Goal: Information Seeking & Learning: Learn about a topic

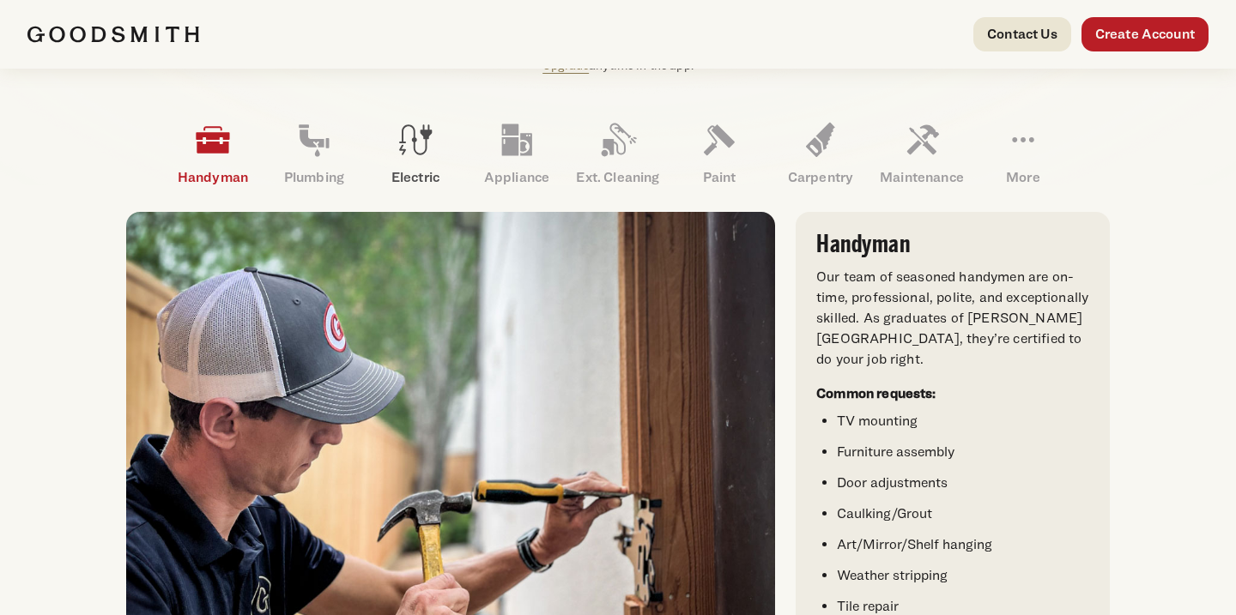
scroll to position [490, 0]
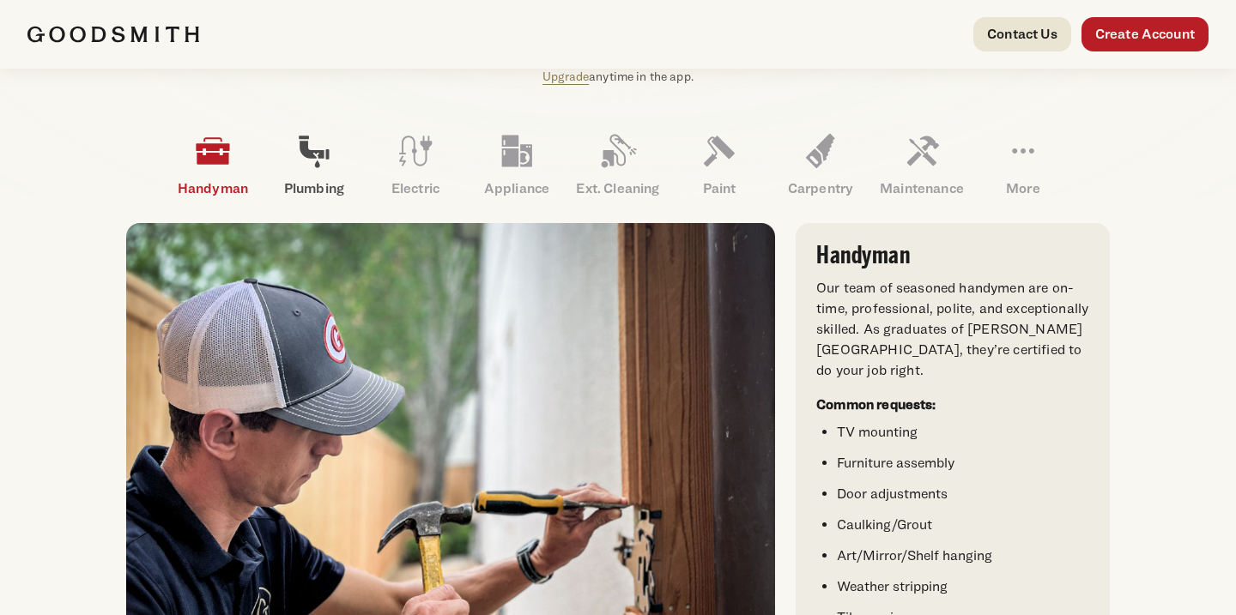
click at [303, 160] on icon at bounding box center [313, 150] width 41 height 41
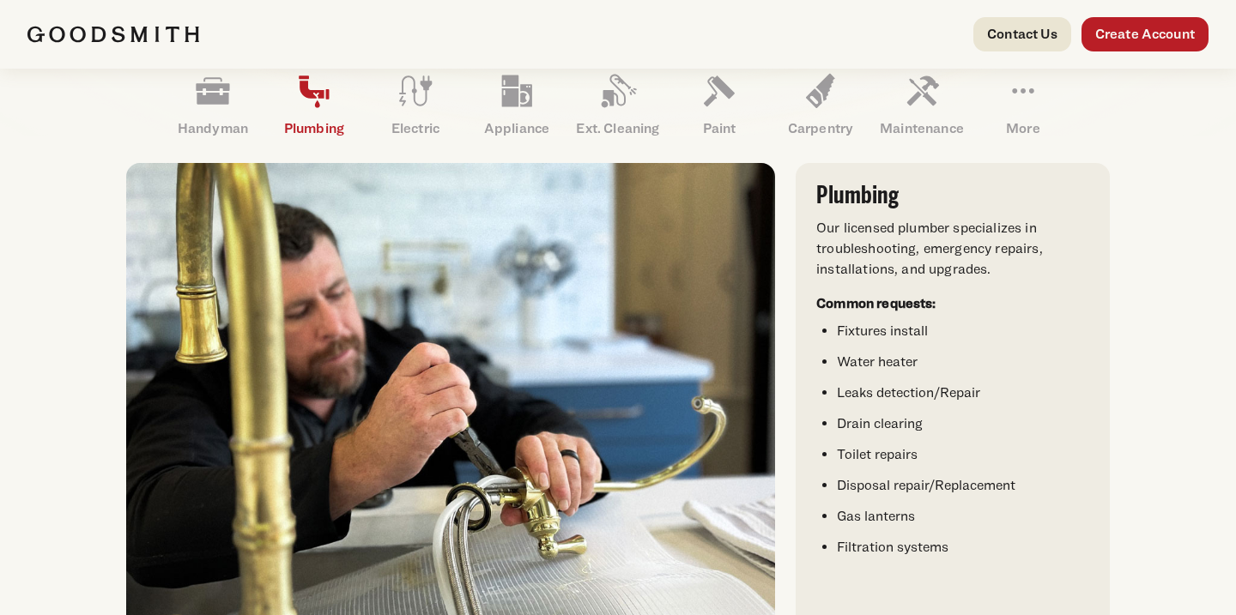
scroll to position [541, 0]
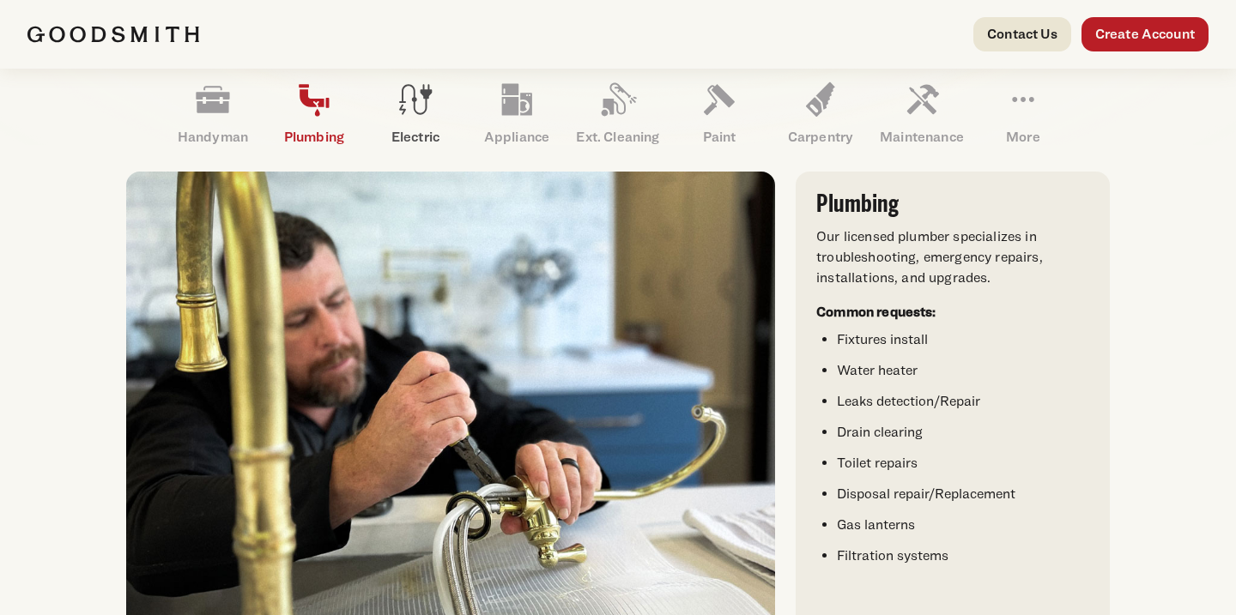
click at [415, 104] on icon at bounding box center [415, 99] width 41 height 41
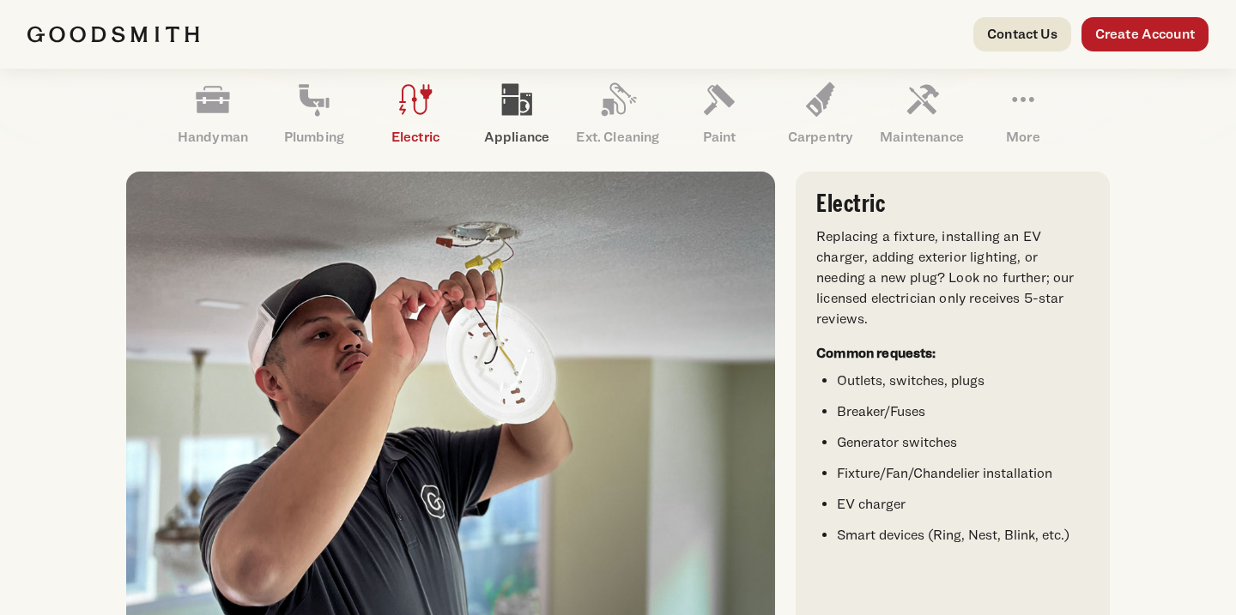
click at [509, 100] on icon at bounding box center [517, 100] width 30 height 32
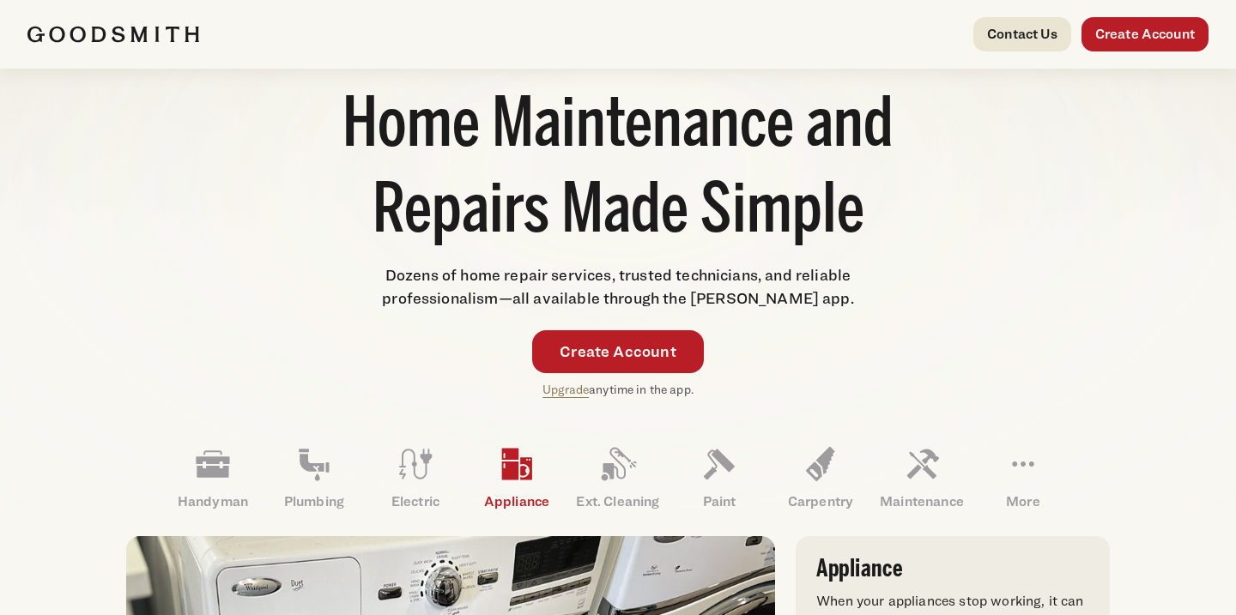
scroll to position [164, 0]
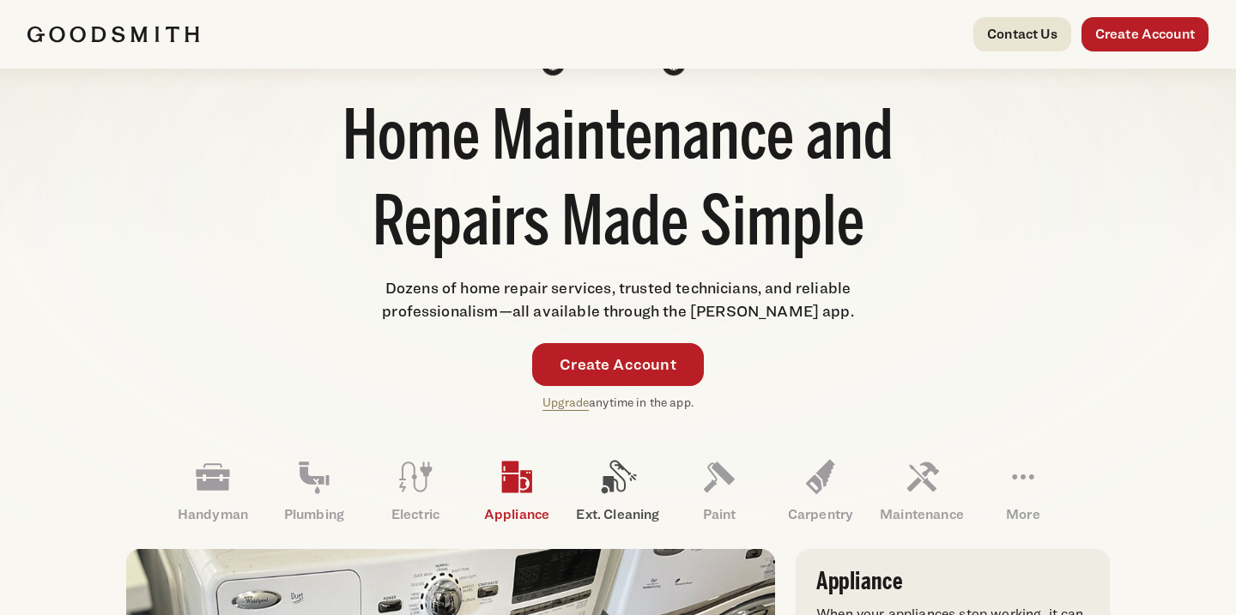
click at [617, 489] on icon at bounding box center [619, 477] width 35 height 33
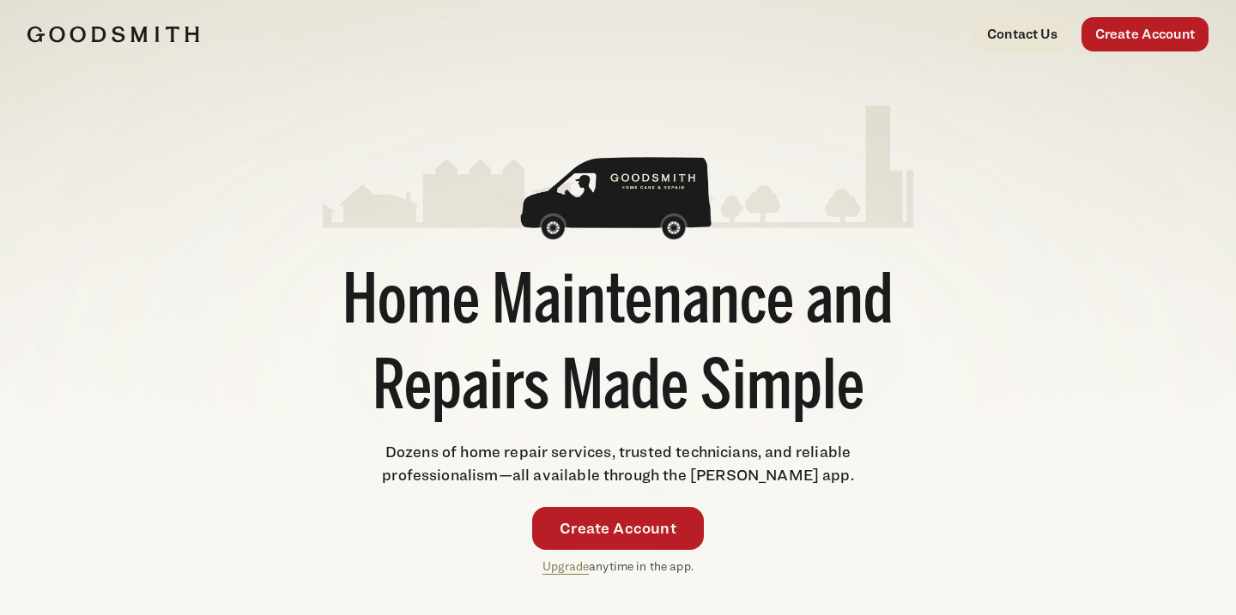
scroll to position [0, 0]
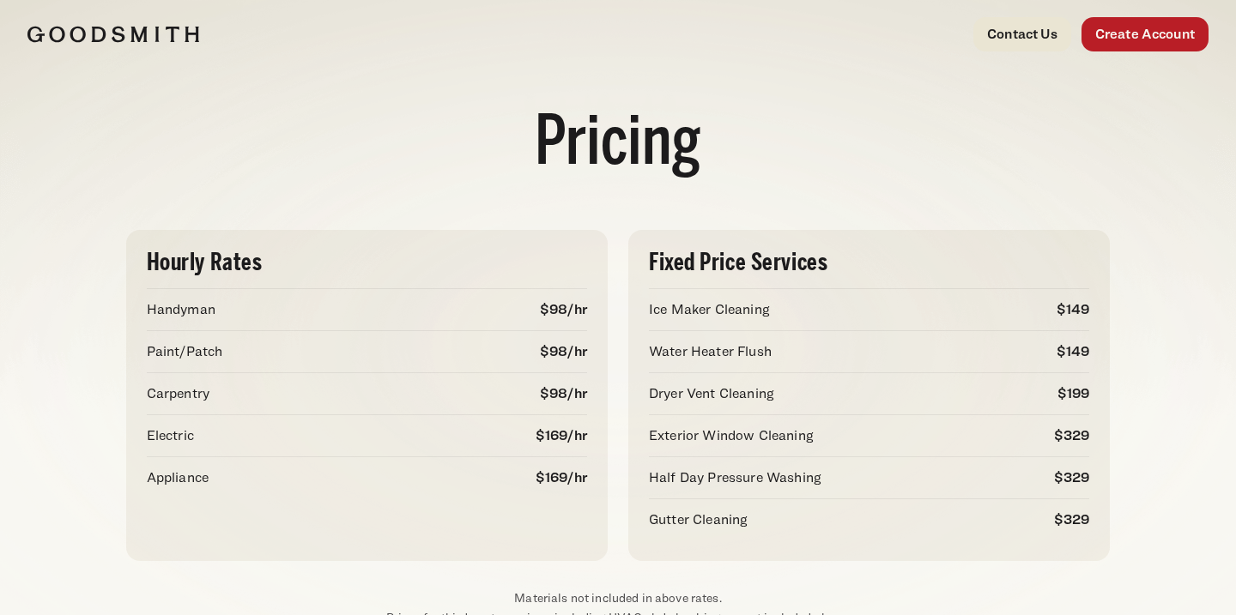
click at [100, 40] on img at bounding box center [113, 34] width 172 height 17
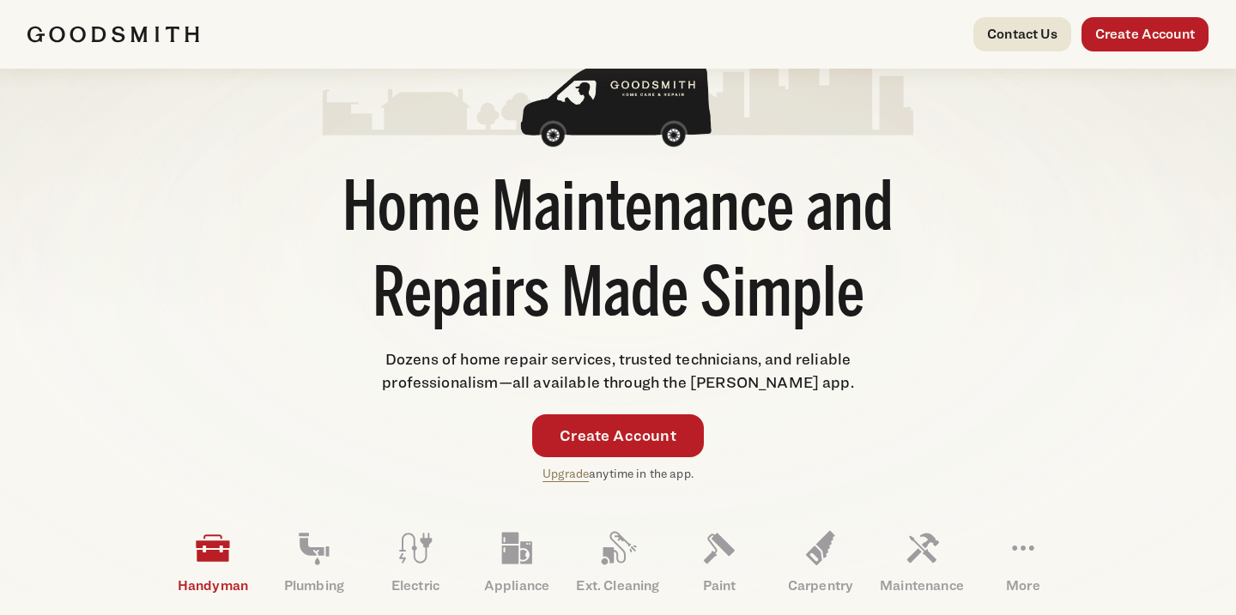
scroll to position [68, 0]
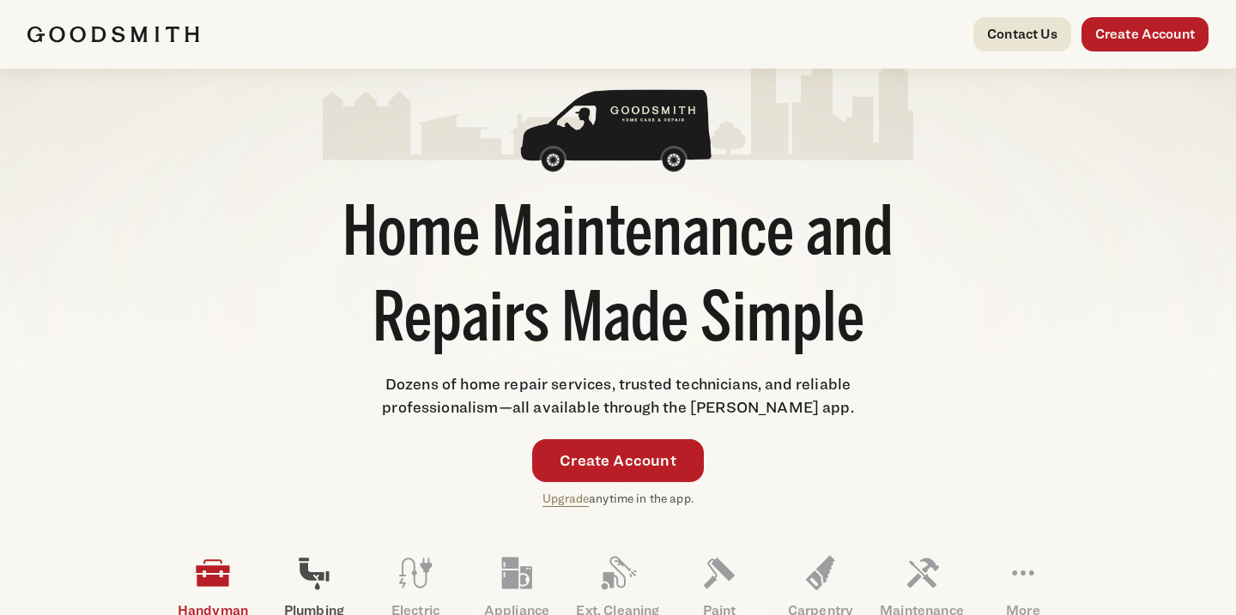
click at [316, 588] on icon at bounding box center [314, 575] width 30 height 32
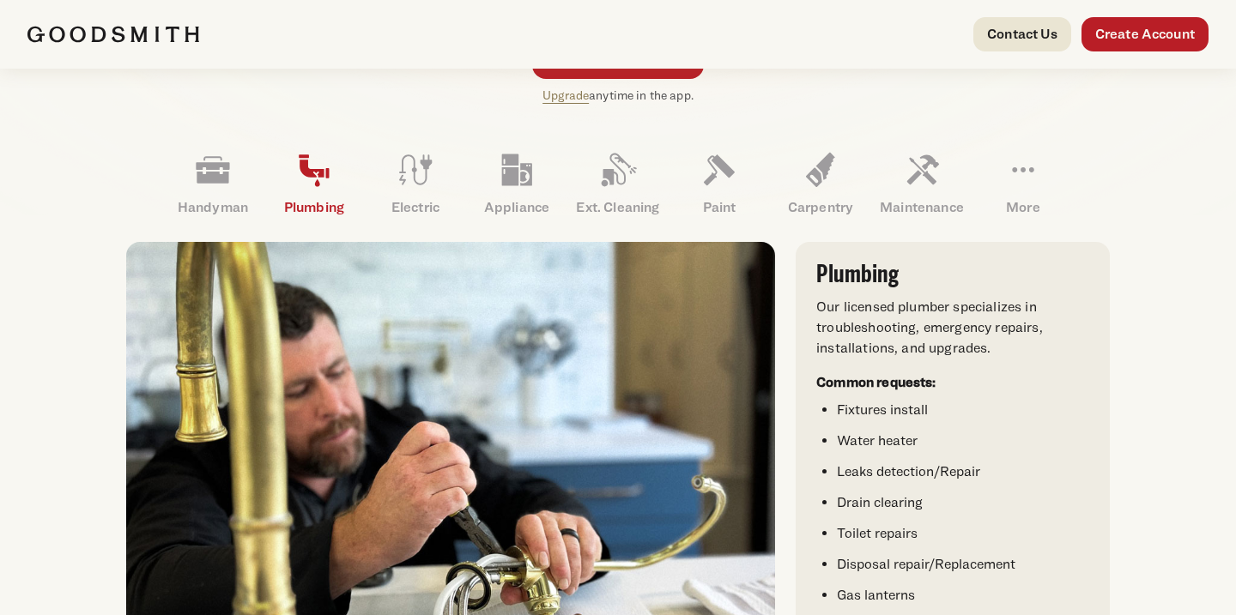
scroll to position [468, 0]
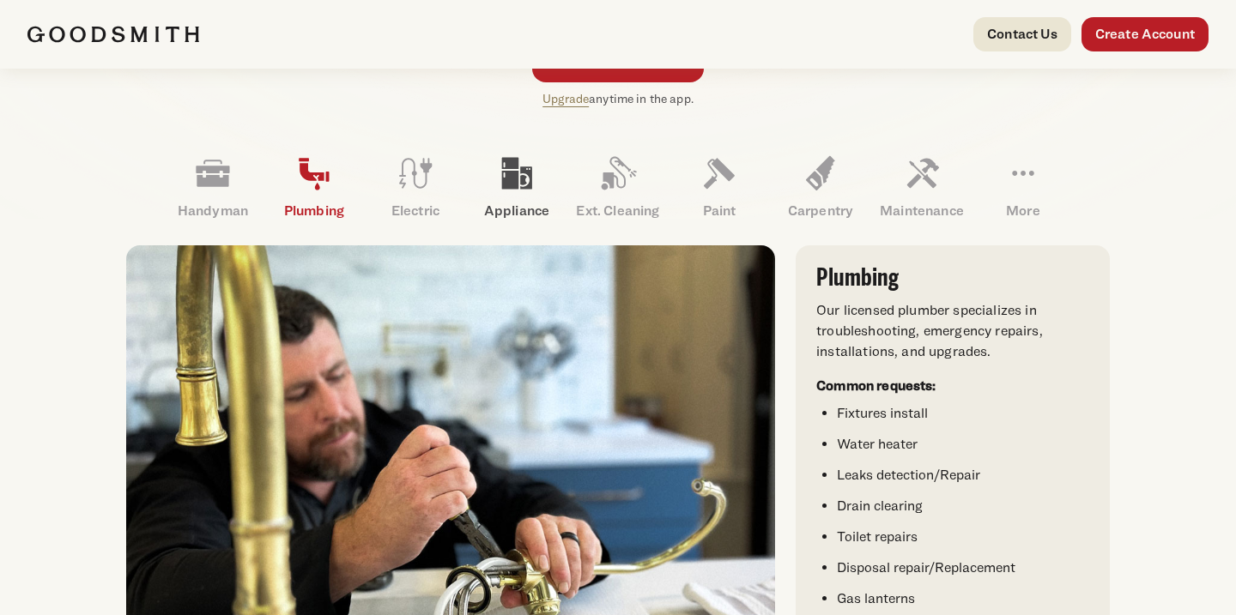
click at [517, 184] on icon at bounding box center [517, 174] width 30 height 32
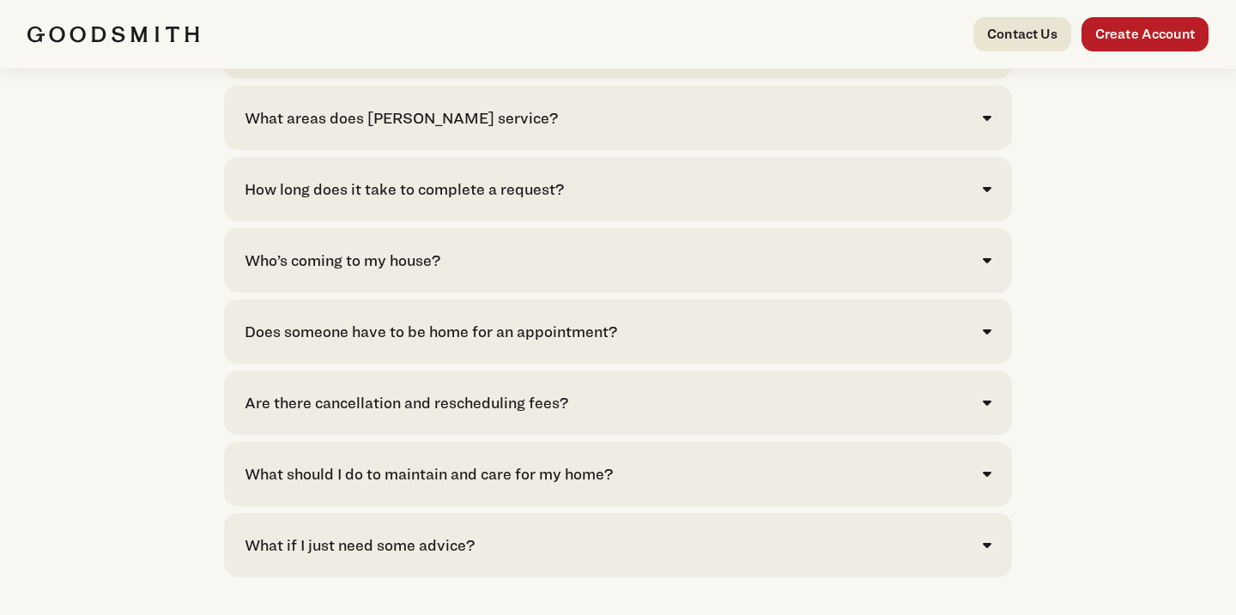
scroll to position [3693, 0]
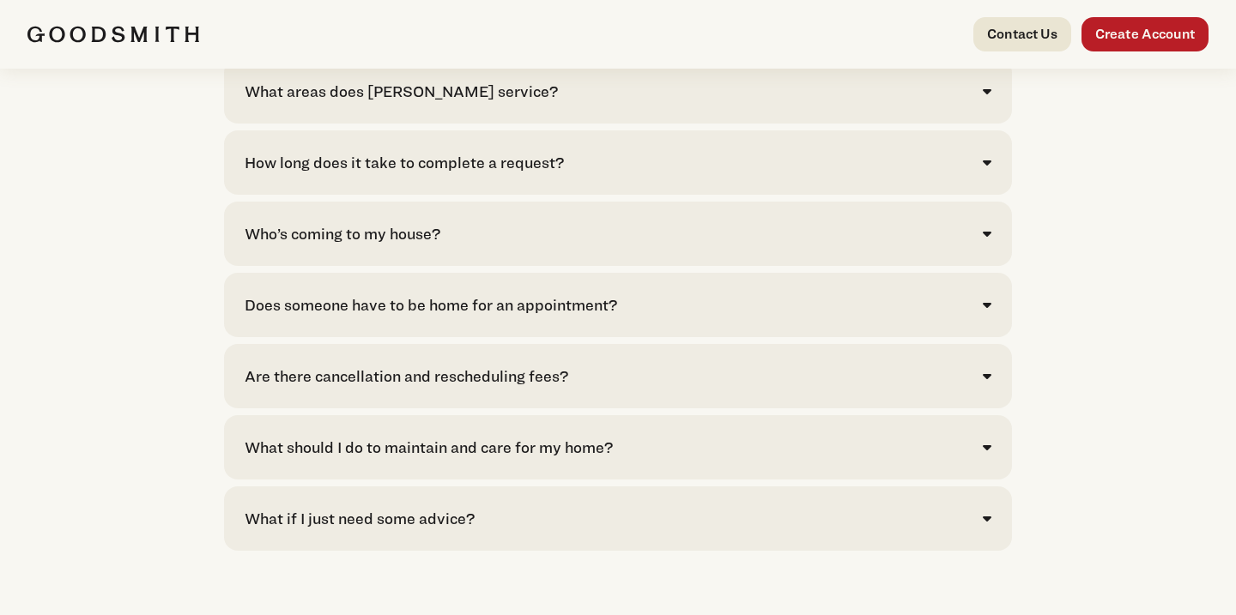
click at [399, 245] on div "Who’s coming to my house?" at bounding box center [343, 233] width 196 height 23
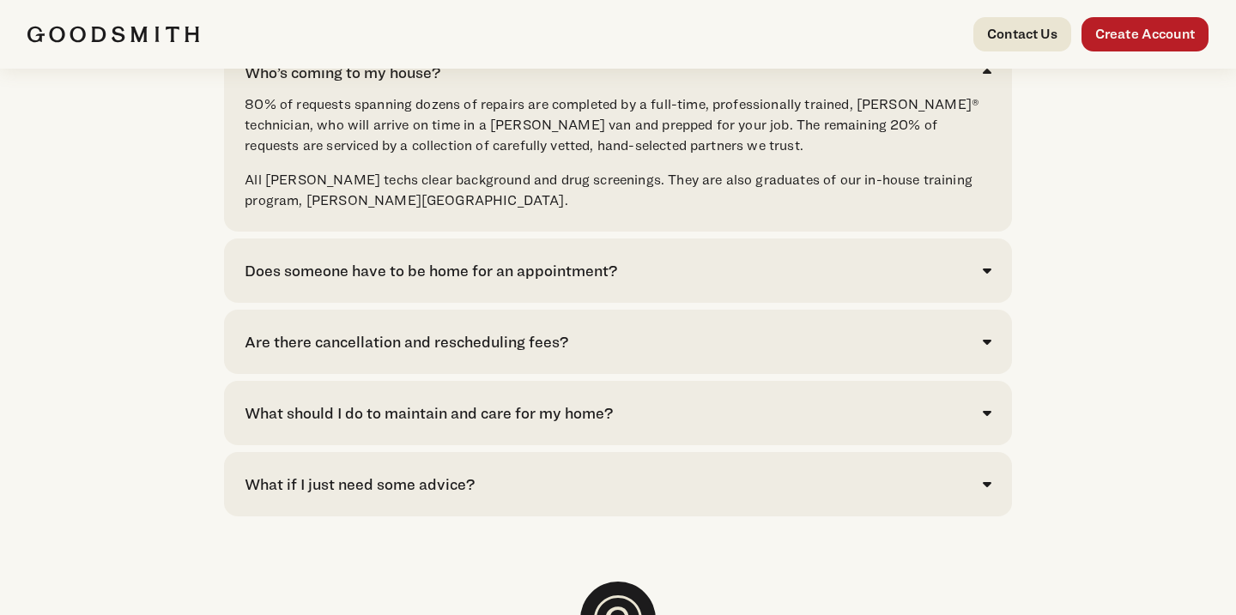
scroll to position [3855, 0]
click at [498, 354] on div "Are there cancellation and rescheduling fees?" at bounding box center [407, 341] width 324 height 23
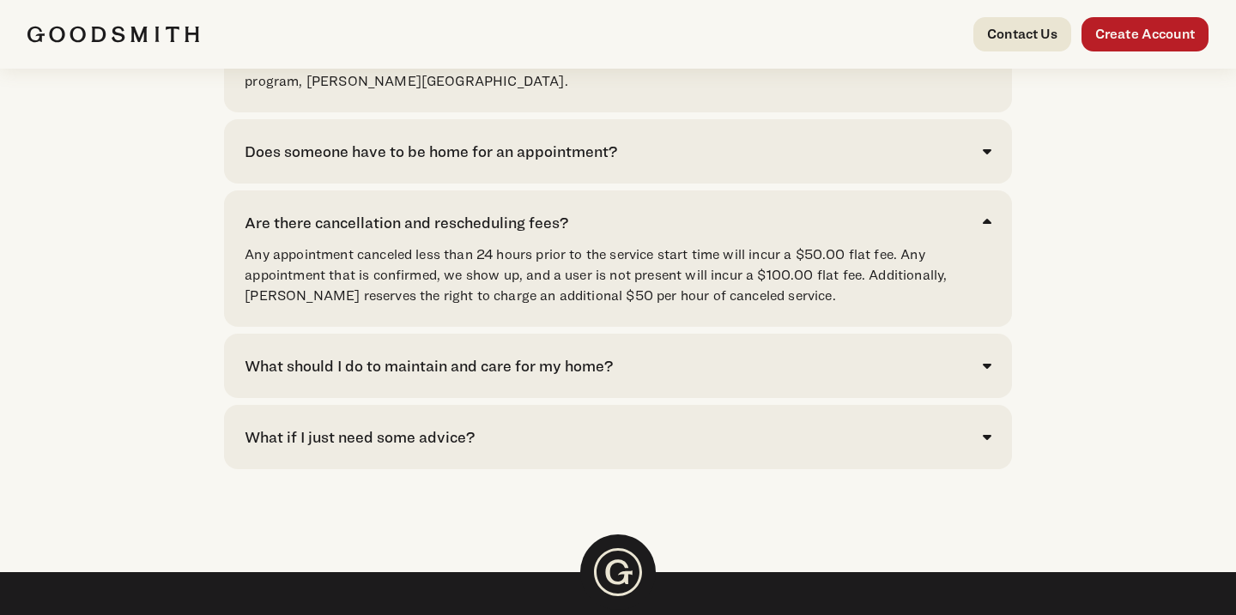
scroll to position [3976, 0]
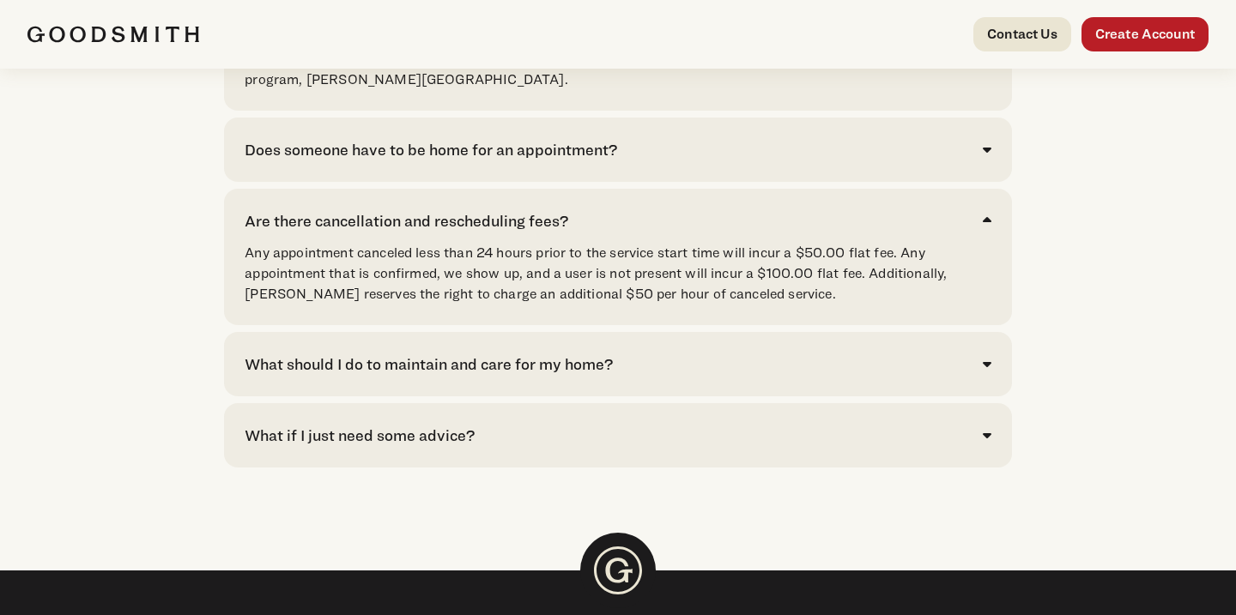
click at [470, 447] on div "What if I just need some advice?" at bounding box center [360, 435] width 230 height 23
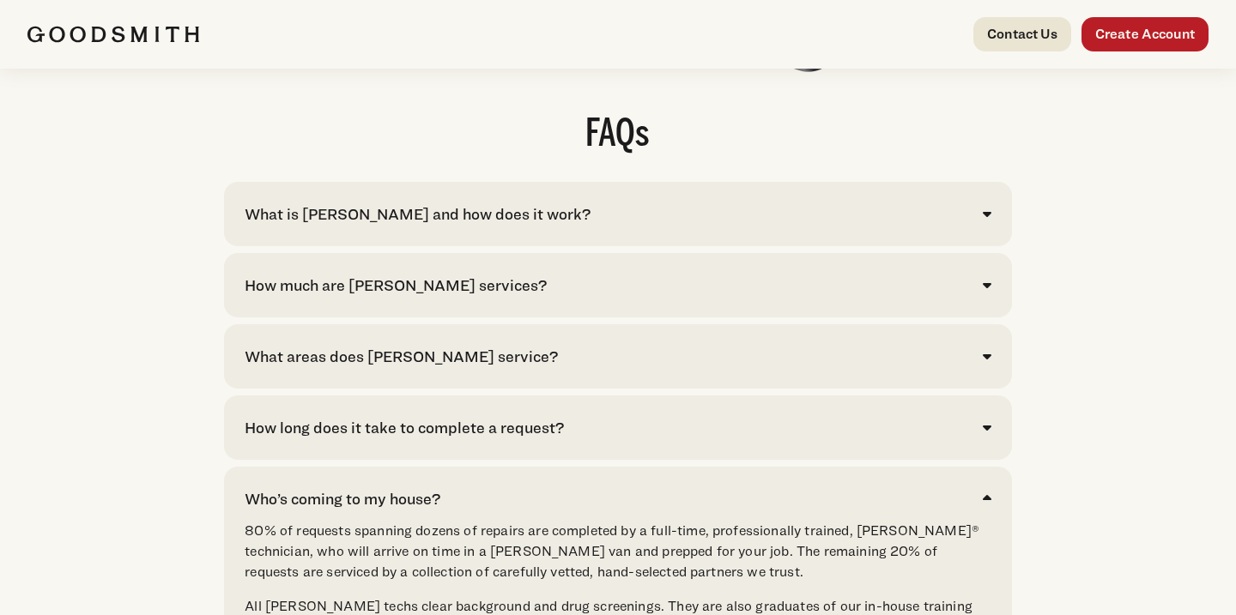
scroll to position [3421, 0]
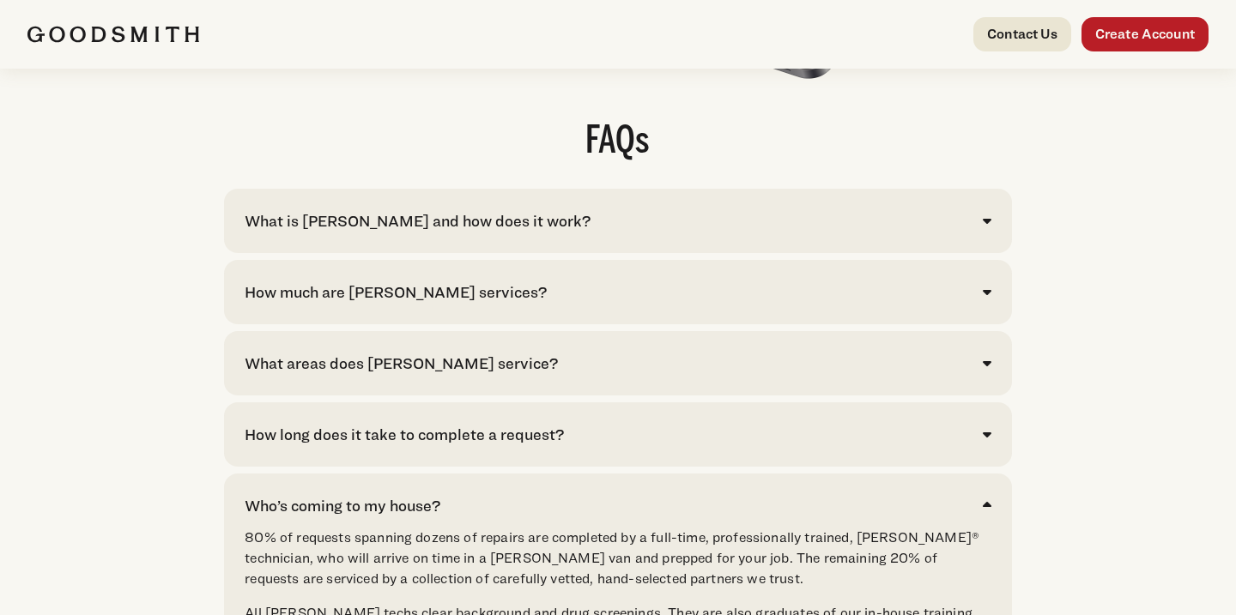
click at [443, 304] on div "How much are [PERSON_NAME] services?" at bounding box center [396, 292] width 302 height 23
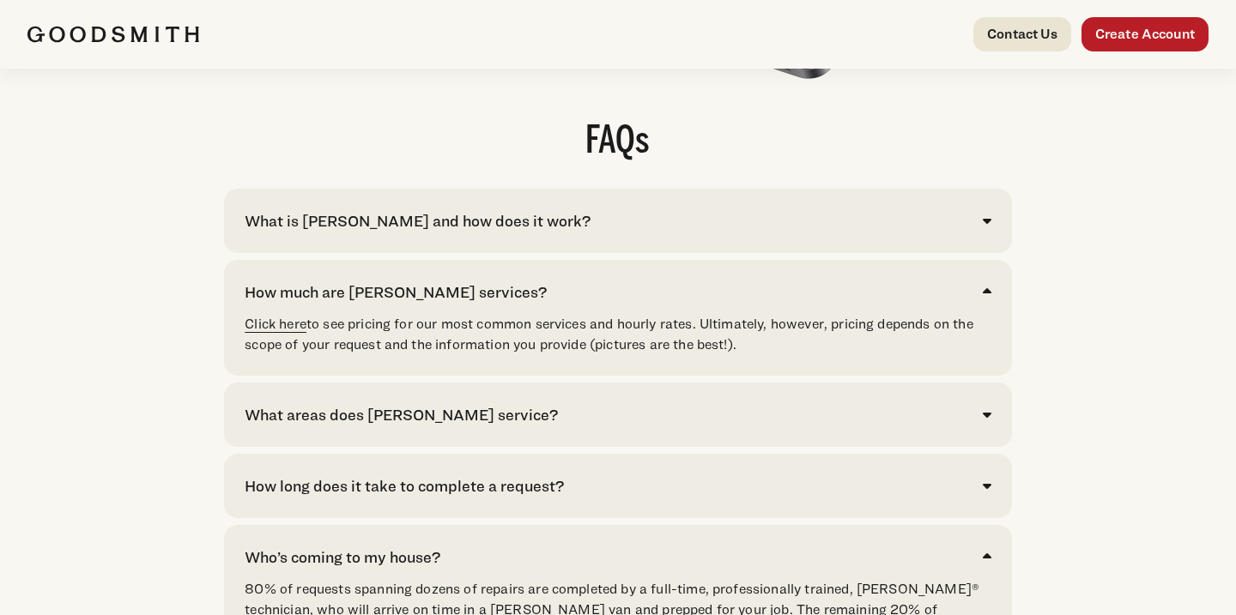
click at [280, 332] on link "Click here" at bounding box center [276, 324] width 62 height 16
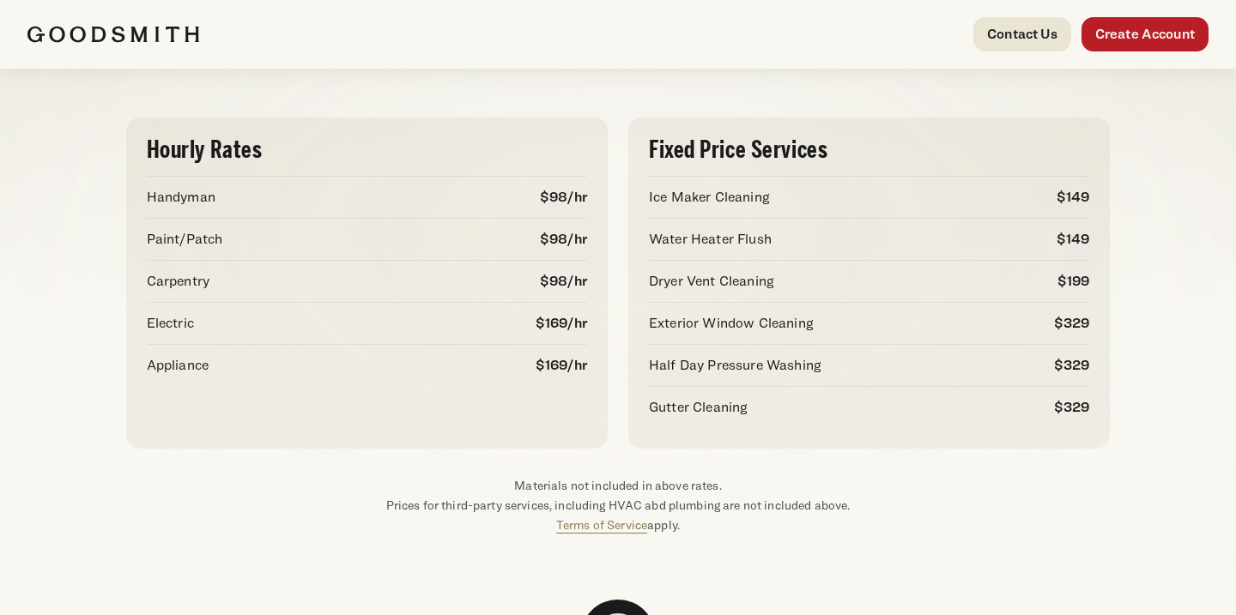
scroll to position [111, 0]
